Goal: Navigation & Orientation: Find specific page/section

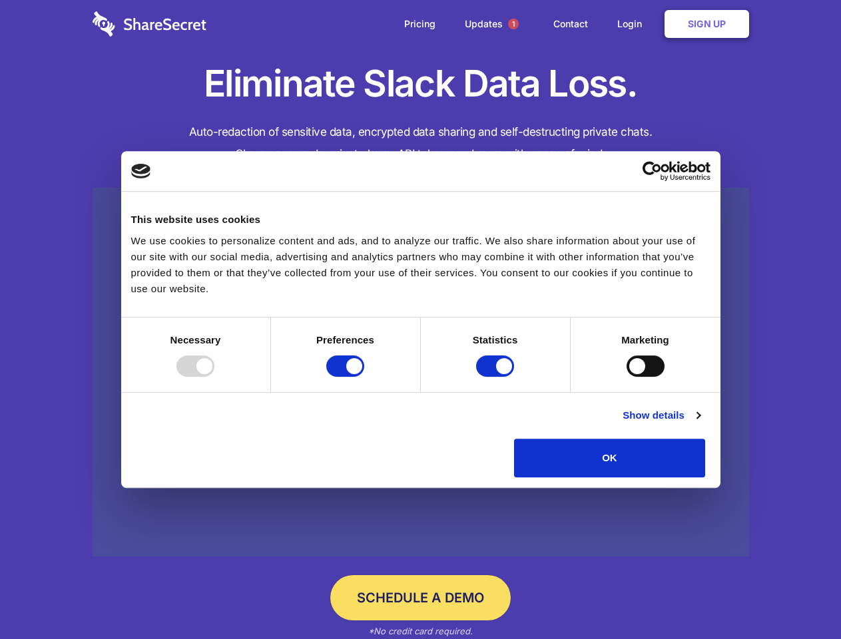
click at [214, 377] on div at bounding box center [195, 366] width 38 height 21
click at [364, 377] on input "Preferences" at bounding box center [345, 366] width 38 height 21
checkbox input "false"
click at [497, 377] on input "Statistics" at bounding box center [495, 366] width 38 height 21
checkbox input "false"
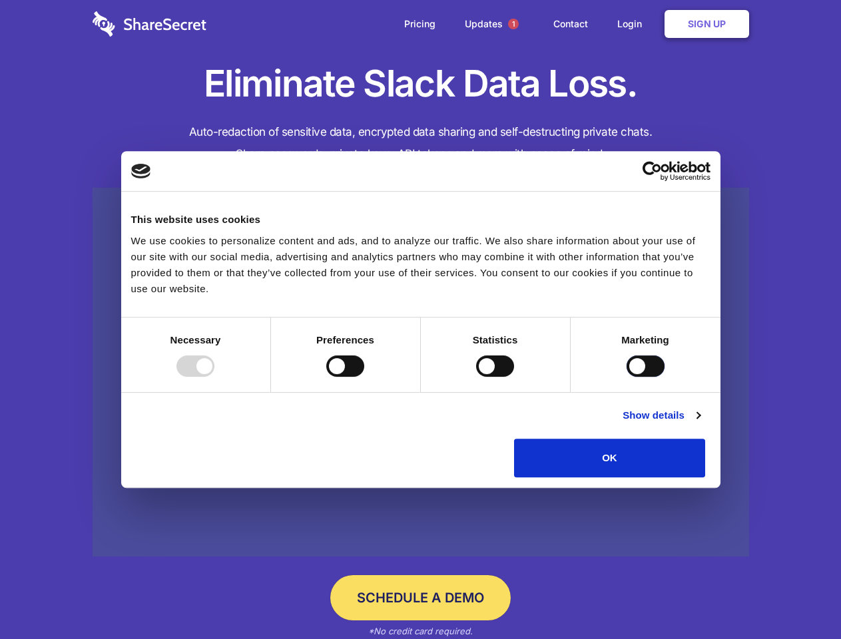
click at [627, 377] on input "Marketing" at bounding box center [646, 366] width 38 height 21
checkbox input "true"
click at [700, 424] on link "Show details" at bounding box center [661, 416] width 77 height 16
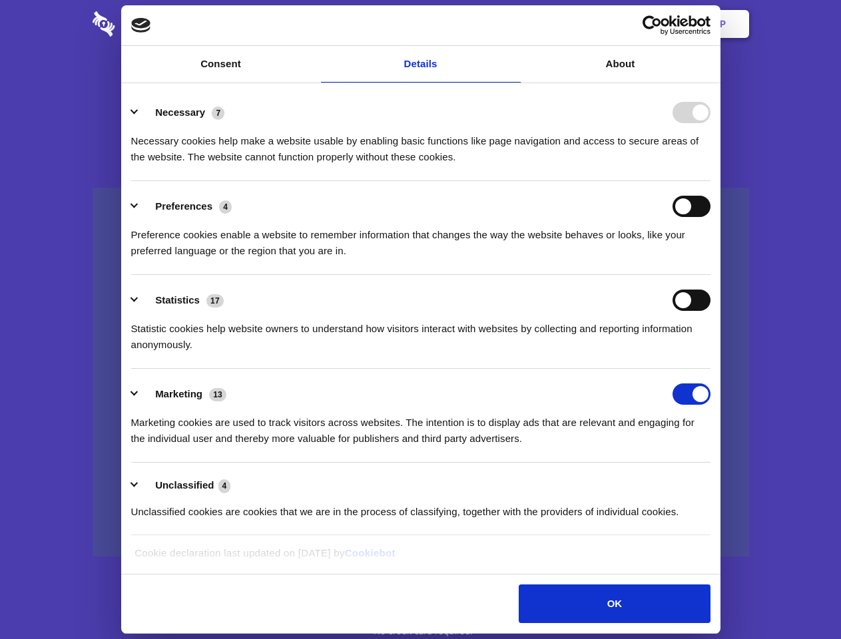
click at [711, 181] on li "Necessary 7 Necessary cookies help make a website usable by enabling basic func…" at bounding box center [420, 134] width 579 height 94
click at [513, 24] on span "1" at bounding box center [513, 24] width 11 height 11
